Goal: Task Accomplishment & Management: Manage account settings

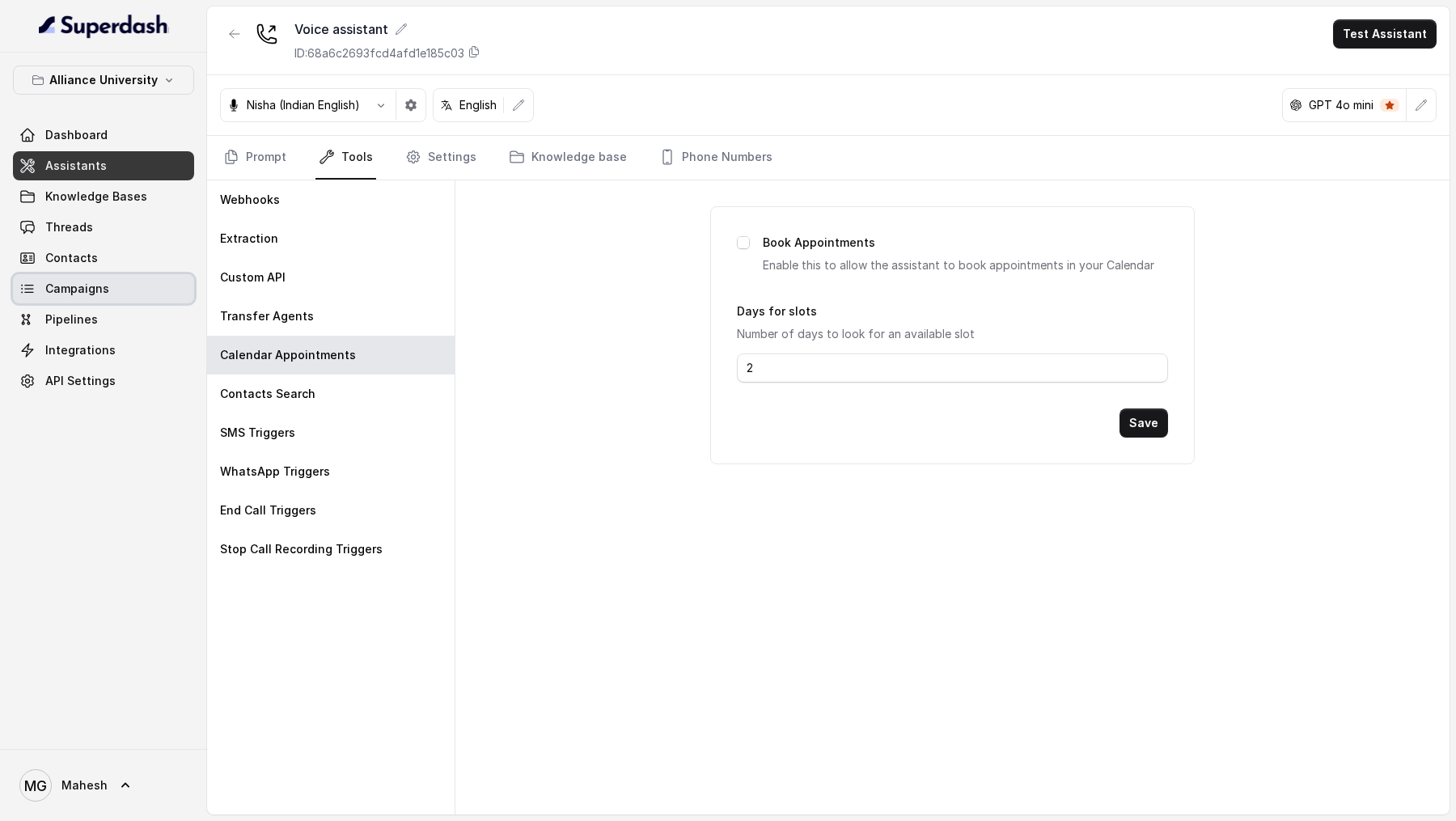
click at [106, 295] on span "Campaigns" at bounding box center [77, 288] width 64 height 16
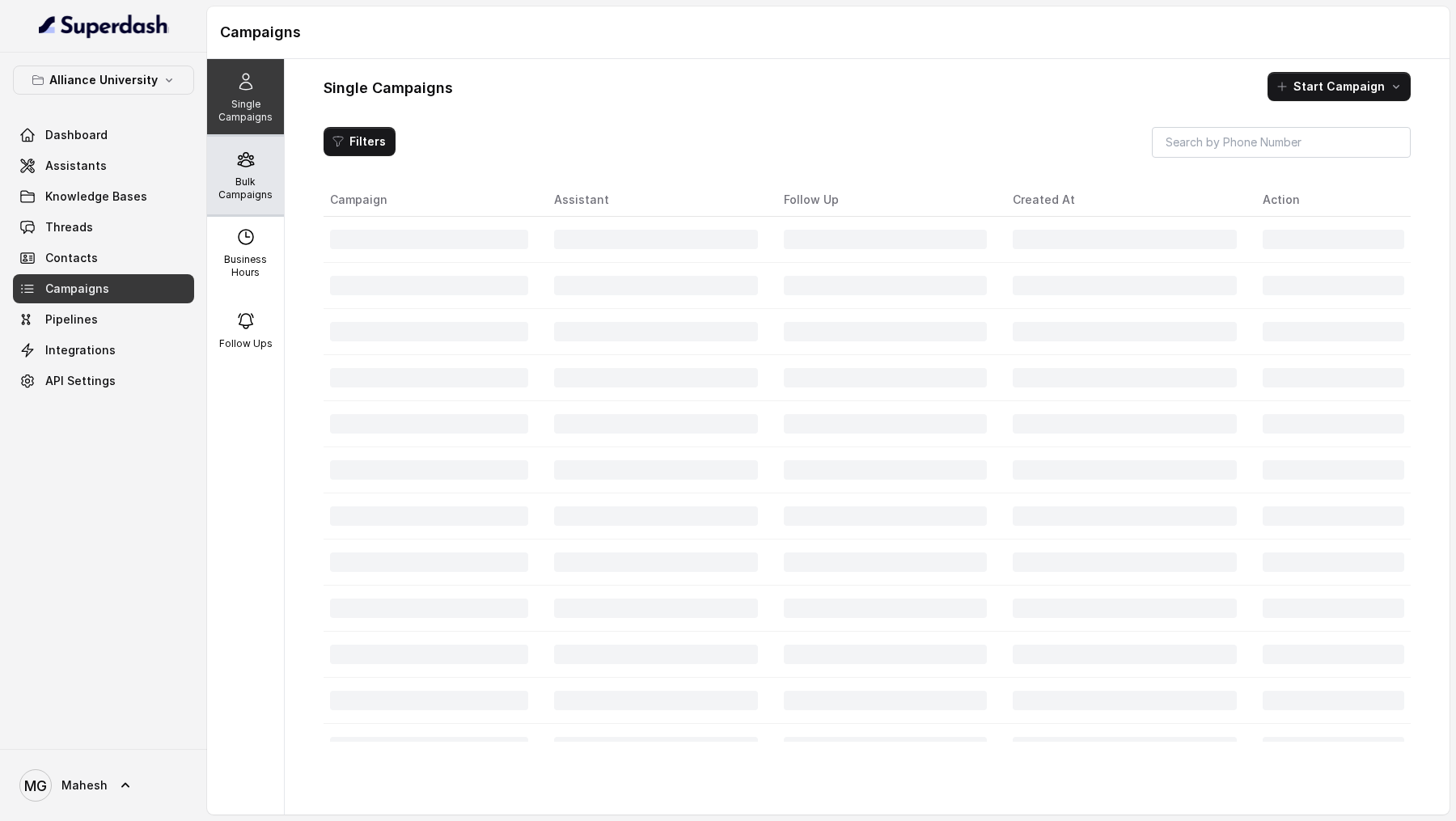
click at [262, 183] on p "Bulk Campaigns" at bounding box center [246, 188] width 64 height 26
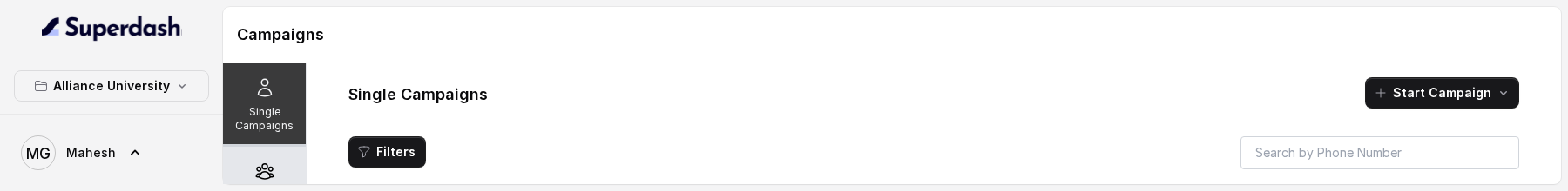
click at [267, 177] on icon at bounding box center [264, 171] width 21 height 21
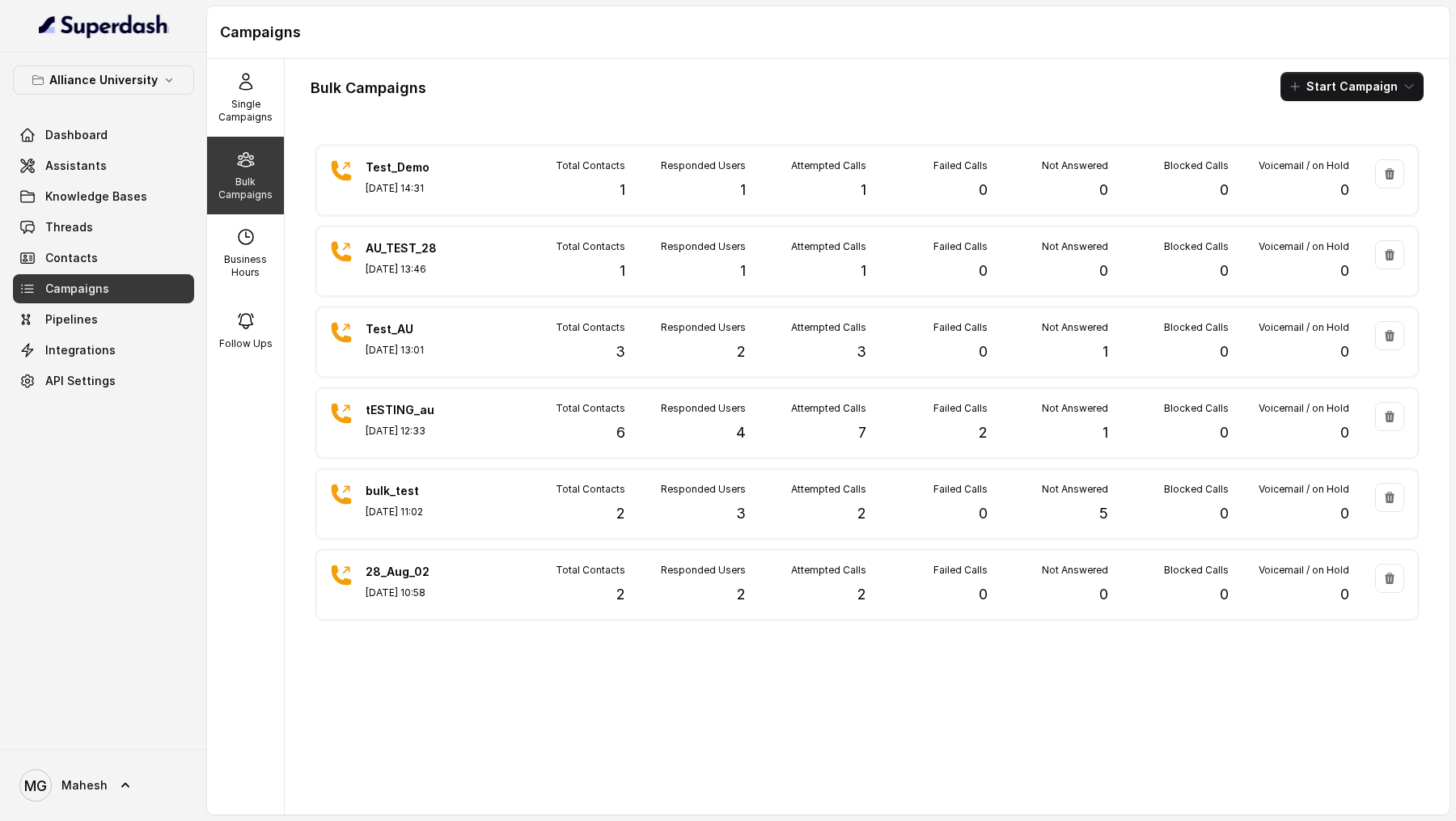
click at [1435, 258] on div "Bulk Campaigns Start Campaign Test_Demo Aug 28, 2025, 14:31 Total Contacts 1 Re…" at bounding box center [868, 436] width 1165 height 756
click at [96, 433] on div "MG Mahesh" at bounding box center [103, 785] width 207 height 72
click at [96, 433] on span "Mahesh" at bounding box center [84, 785] width 46 height 16
click at [137, 433] on div "Logout" at bounding box center [103, 738] width 137 height 19
